Goal: Task Accomplishment & Management: Use online tool/utility

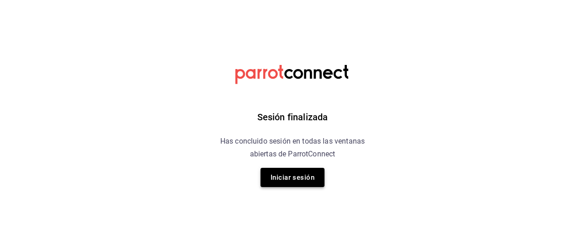
click at [287, 173] on button "Iniciar sesión" at bounding box center [293, 177] width 64 height 19
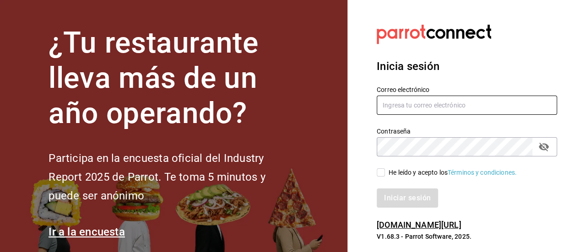
type input "eder.amador@grupocosteno.com"
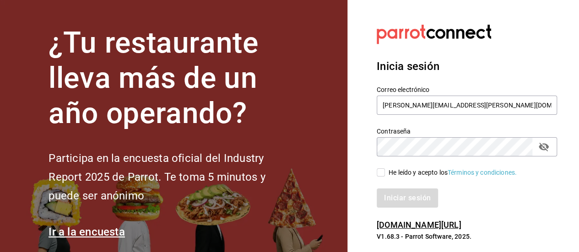
click at [381, 174] on input "He leído y acepto los Términos y condiciones." at bounding box center [380, 172] width 8 height 8
checkbox input "true"
click at [397, 198] on button "Iniciar sesión" at bounding box center [407, 197] width 62 height 19
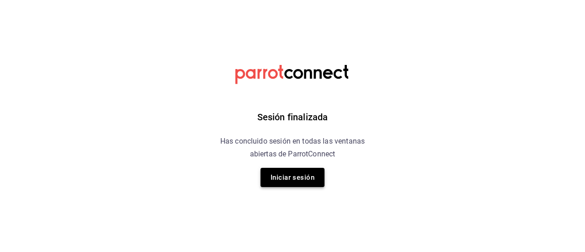
click at [291, 182] on button "Iniciar sesión" at bounding box center [293, 177] width 64 height 19
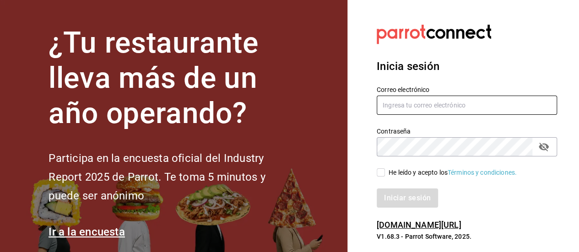
type input "eder.amador@grupocosteno.com"
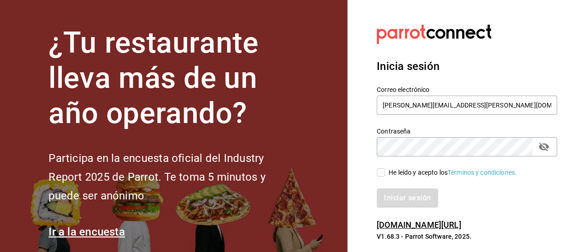
click at [383, 177] on label "He leído y acepto los Términos y condiciones." at bounding box center [446, 173] width 140 height 10
click at [383, 177] on input "He leído y acepto los Términos y condiciones." at bounding box center [380, 172] width 8 height 8
checkbox input "true"
click at [408, 202] on button "Iniciar sesión" at bounding box center [407, 197] width 62 height 19
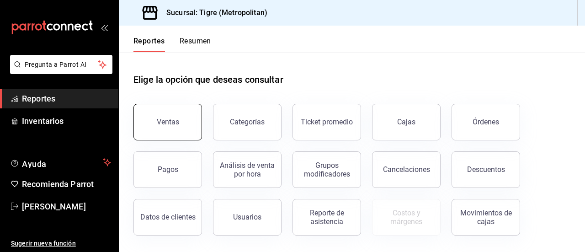
click at [185, 126] on button "Ventas" at bounding box center [168, 122] width 69 height 37
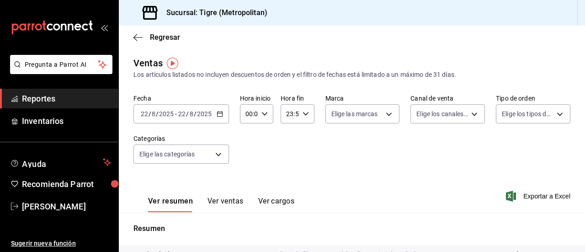
drag, startPoint x: 220, startPoint y: 111, endPoint x: 244, endPoint y: 118, distance: 25.2
click at [244, 118] on div "Fecha [DATE] [DATE] - [DATE] [DATE] Hora inicio 00:00 Hora inicio Hora fin 23:5…" at bounding box center [352, 134] width 437 height 80
click at [219, 116] on icon "button" at bounding box center [220, 114] width 6 height 6
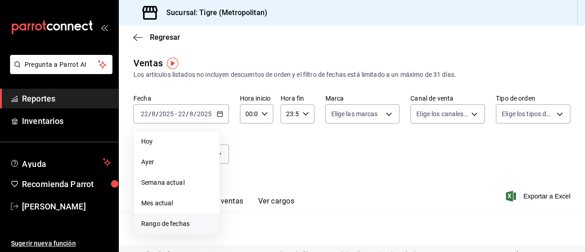
click at [166, 224] on span "Rango de fechas" at bounding box center [176, 224] width 71 height 10
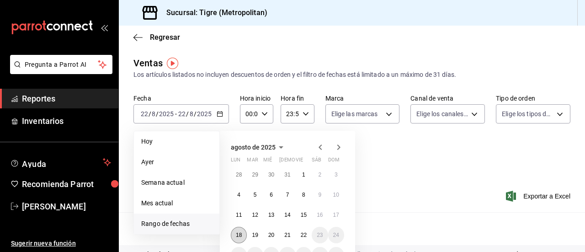
click at [239, 236] on abbr "18" at bounding box center [239, 235] width 6 height 6
click at [309, 237] on button "22" at bounding box center [304, 235] width 16 height 16
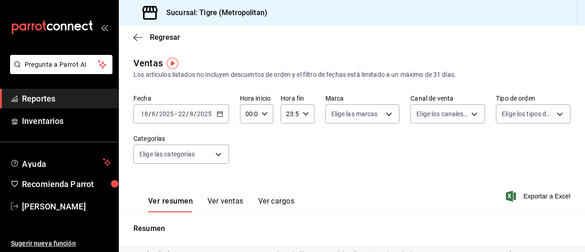
click at [267, 117] on div "00:00 Hora inicio" at bounding box center [256, 113] width 33 height 19
click at [248, 176] on button "02" at bounding box center [247, 181] width 13 height 18
type input "02:00"
click at [249, 168] on button "05" at bounding box center [247, 174] width 13 height 18
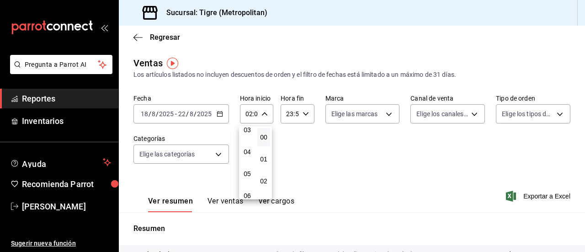
type input "05:00"
click at [305, 107] on div at bounding box center [292, 126] width 585 height 252
click at [303, 114] on \(Stroke\) "button" at bounding box center [305, 113] width 5 height 3
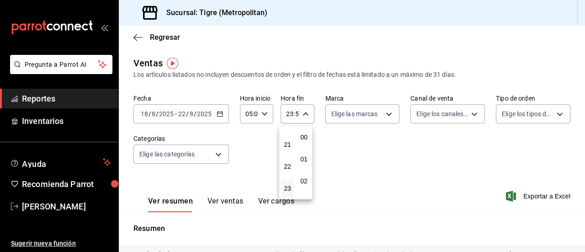
scroll to position [1244, 0]
click at [287, 146] on span "21" at bounding box center [288, 144] width 2 height 7
type input "21:59"
click at [289, 176] on span "05" at bounding box center [288, 173] width 2 height 7
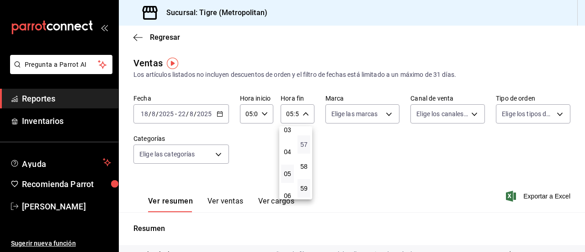
click at [305, 144] on span "57" at bounding box center [304, 144] width 2 height 7
type input "05:57"
click at [305, 139] on span "00" at bounding box center [304, 137] width 2 height 7
type input "05:00"
click at [525, 201] on div at bounding box center [292, 126] width 585 height 252
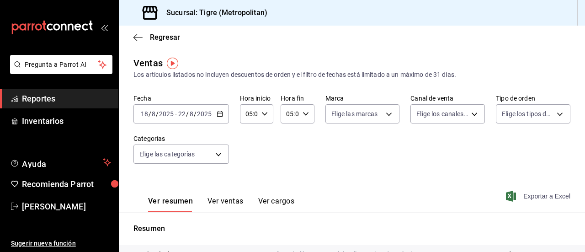
click at [529, 197] on span "Exportar a Excel" at bounding box center [539, 196] width 63 height 11
click at [529, 195] on span "Exportar a Excel" at bounding box center [539, 196] width 63 height 11
